Goal: Check status: Check status

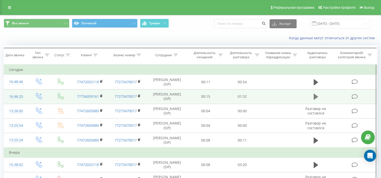
click at [314, 95] on icon at bounding box center [315, 97] width 5 height 6
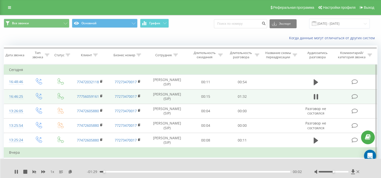
click at [344, 172] on div at bounding box center [333, 172] width 30 height 2
click at [345, 172] on div at bounding box center [333, 172] width 30 height 2
click at [346, 172] on div "Accessibility label" at bounding box center [345, 172] width 2 height 2
click at [346, 172] on div at bounding box center [333, 172] width 30 height 2
click at [345, 173] on div at bounding box center [337, 172] width 46 height 5
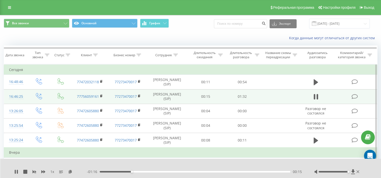
drag, startPoint x: 346, startPoint y: 172, endPoint x: 349, endPoint y: 172, distance: 3.0
click at [349, 172] on div "Accessibility label" at bounding box center [348, 172] width 2 height 2
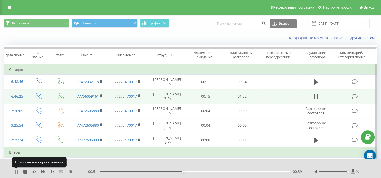
click at [17, 171] on icon at bounding box center [17, 172] width 1 height 4
